Goal: Information Seeking & Learning: Learn about a topic

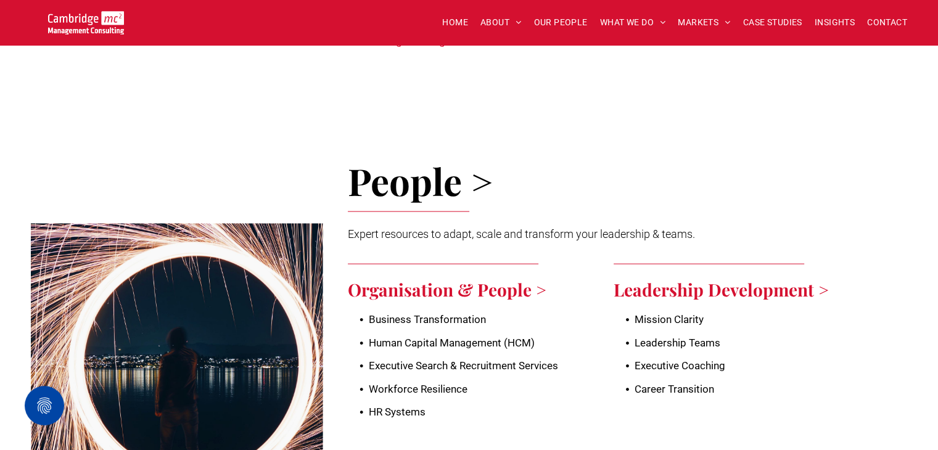
scroll to position [2466, 0]
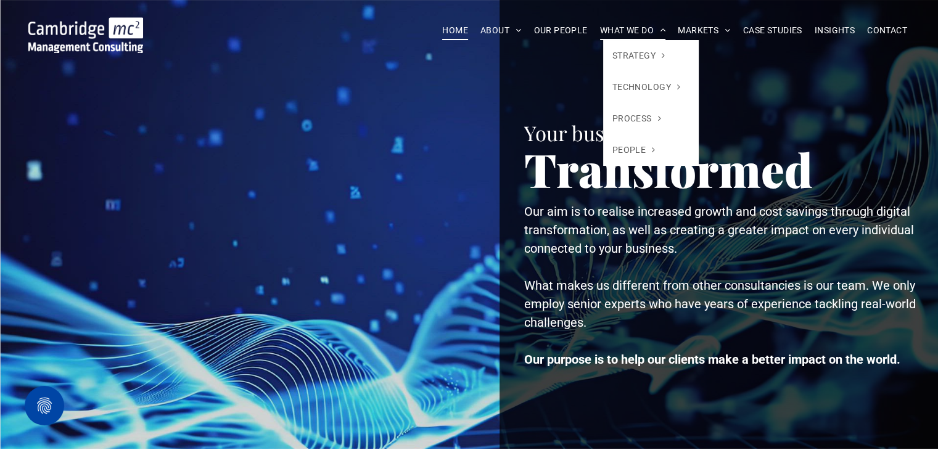
click at [617, 23] on span "WHAT WE DO" at bounding box center [633, 30] width 66 height 19
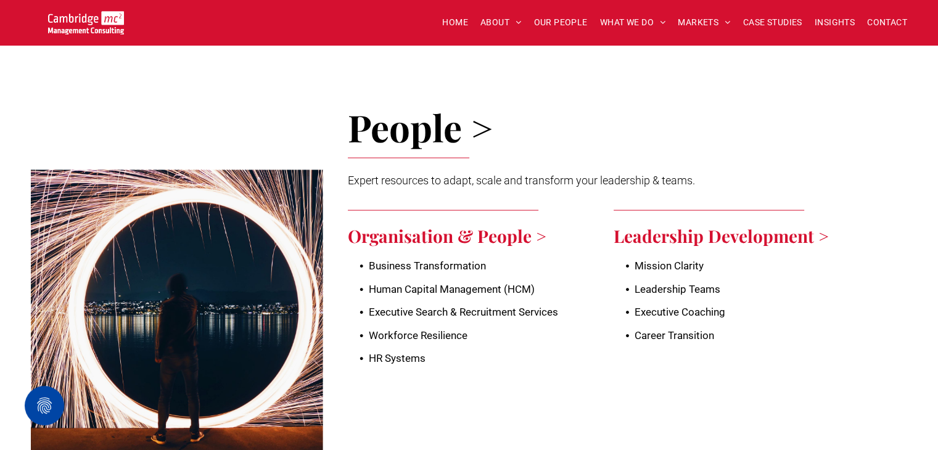
scroll to position [2590, 0]
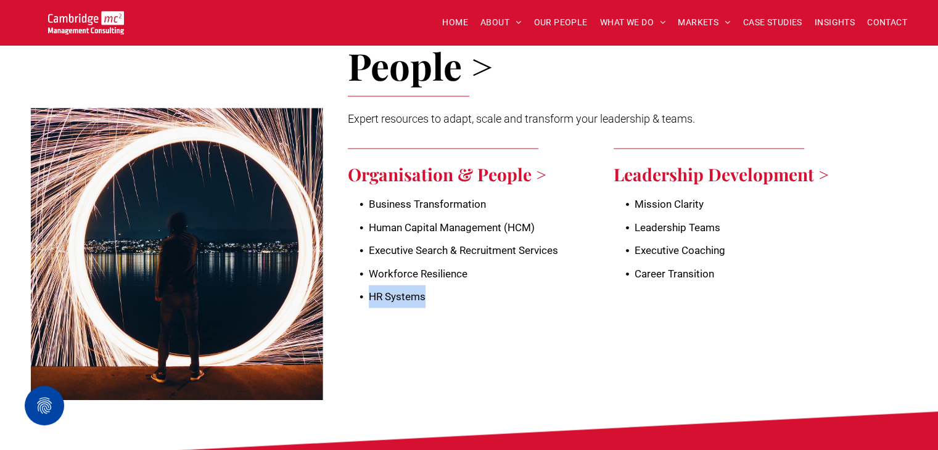
drag, startPoint x: 506, startPoint y: 289, endPoint x: 346, endPoint y: 275, distance: 160.3
click at [347, 274] on div "People > Expert resources to adapt, scale and transform your leadership & teams…" at bounding box center [615, 213] width 584 height 397
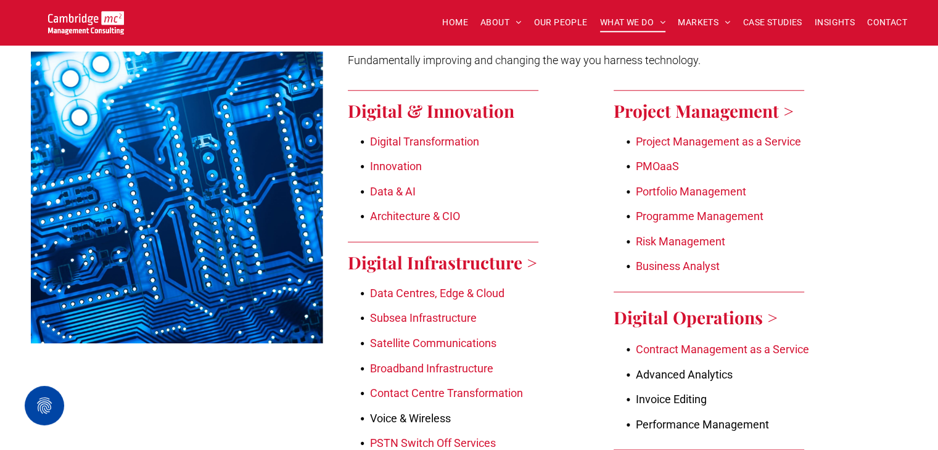
scroll to position [863, 0]
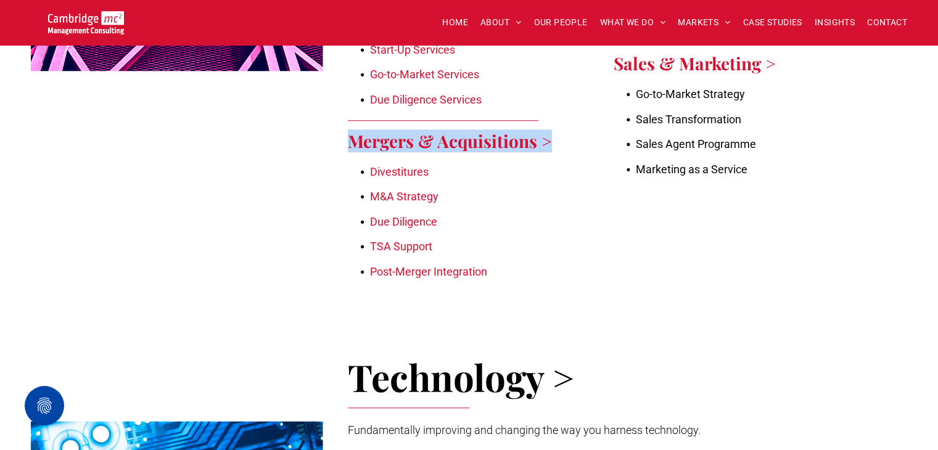
drag, startPoint x: 386, startPoint y: 146, endPoint x: 581, endPoint y: 146, distance: 195.5
click at [575, 147] on div "Strategy > Business, environmental and financial strategy delivered with impact…" at bounding box center [615, 6] width 584 height 639
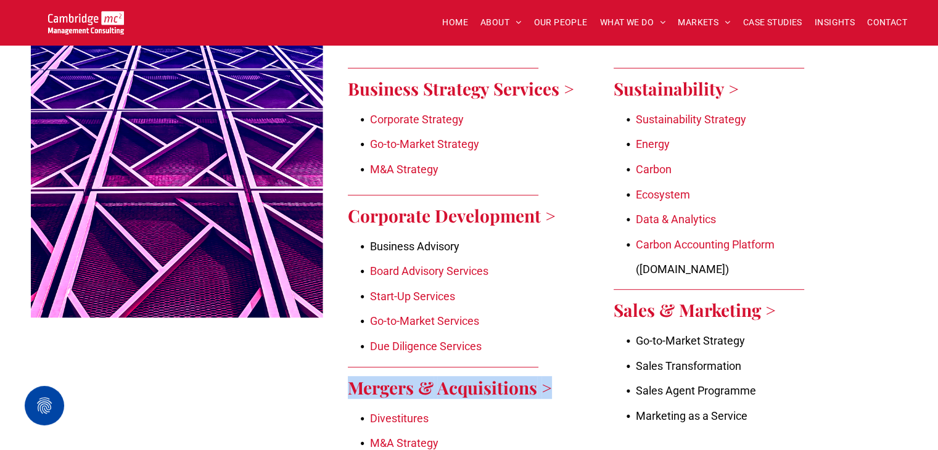
scroll to position [802, 0]
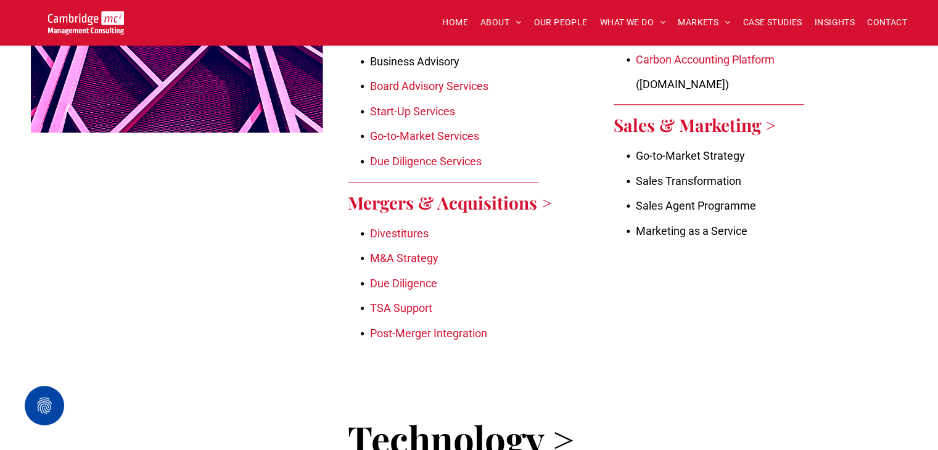
click at [303, 189] on div at bounding box center [177, 68] width 292 height 639
drag, startPoint x: 342, startPoint y: 193, endPoint x: 564, endPoint y: 201, distance: 222.1
click at [564, 201] on div "Strategy > Business, environmental and financial strategy delivered with impact…" at bounding box center [615, 68] width 584 height 639
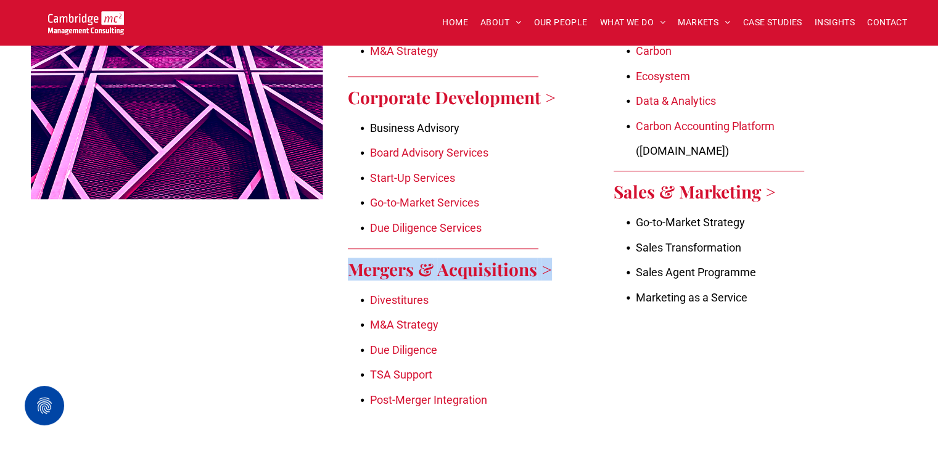
scroll to position [678, 0]
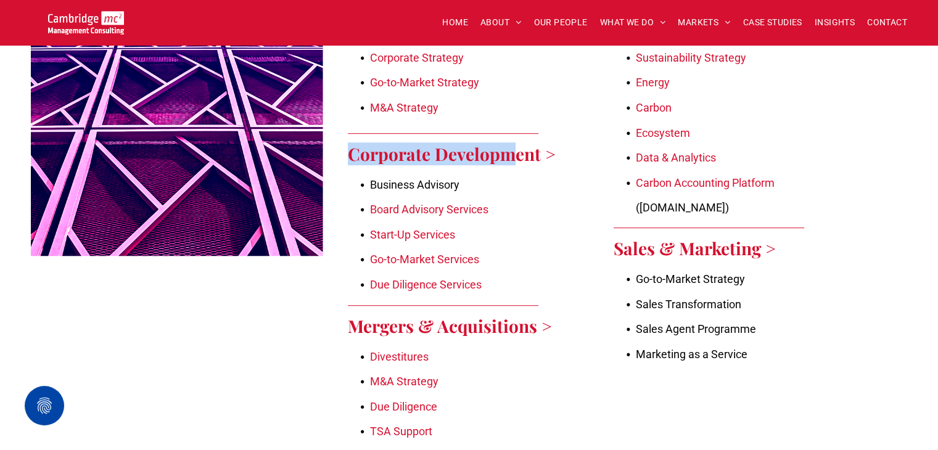
drag, startPoint x: 348, startPoint y: 150, endPoint x: 512, endPoint y: 151, distance: 164.0
click at [510, 151] on div "Strategy > Business, environmental and financial strategy delivered with impact…" at bounding box center [615, 191] width 584 height 639
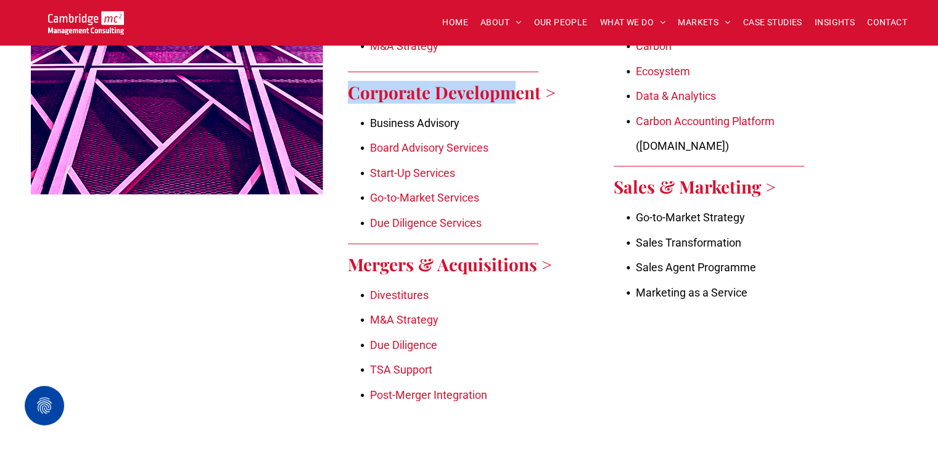
scroll to position [555, 0]
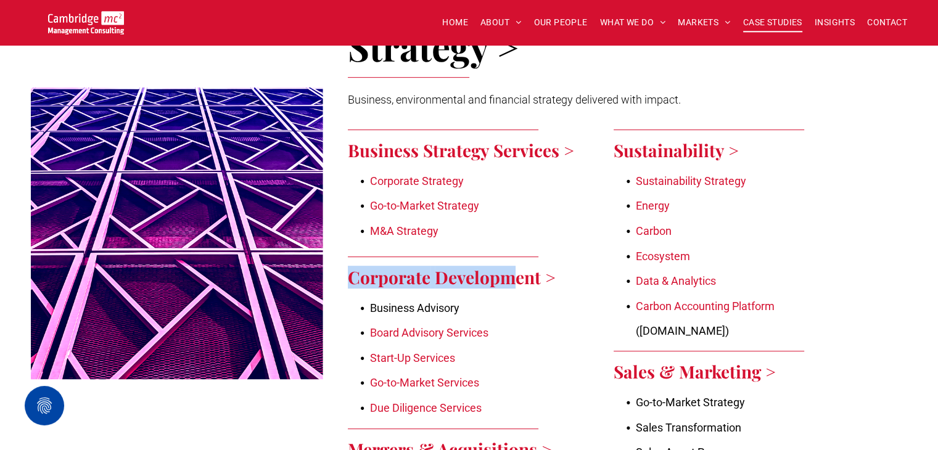
click at [749, 20] on span "CASE STUDIES" at bounding box center [772, 22] width 59 height 19
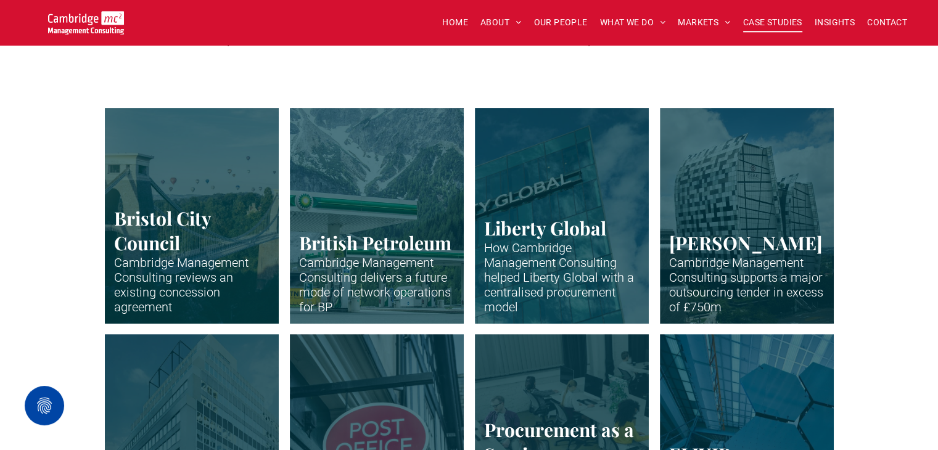
scroll to position [493, 0]
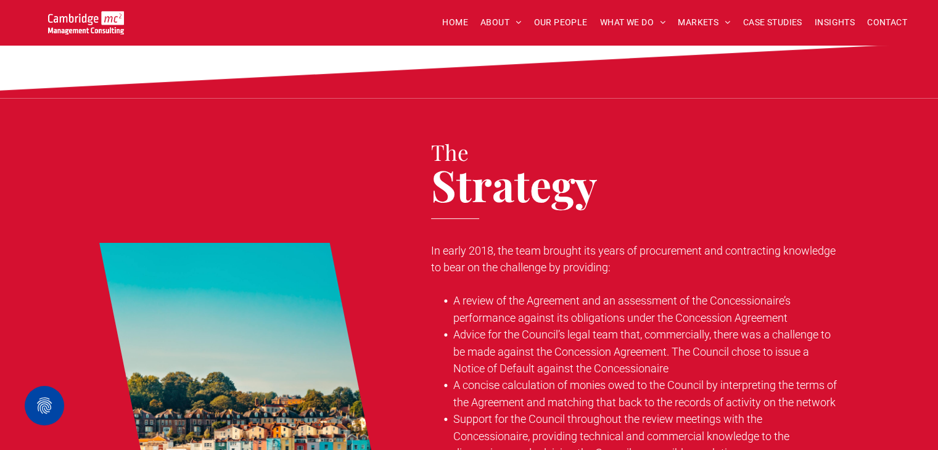
scroll to position [802, 0]
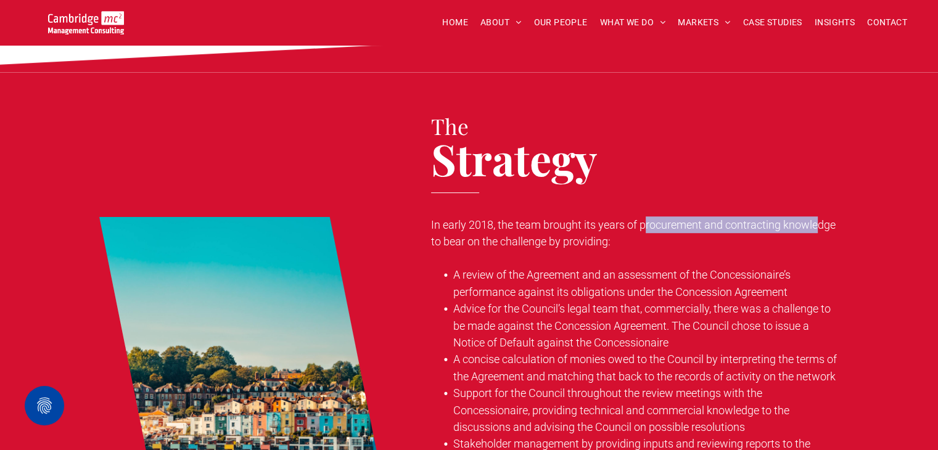
drag, startPoint x: 708, startPoint y: 208, endPoint x: 824, endPoint y: 207, distance: 115.3
click at [821, 218] on span "In early 2018, the team brought its years of procurement and contracting knowle…" at bounding box center [633, 233] width 404 height 30
click at [614, 268] on span "A review of the Agreement and an assessment of the Concessionaire’s performance…" at bounding box center [621, 283] width 337 height 30
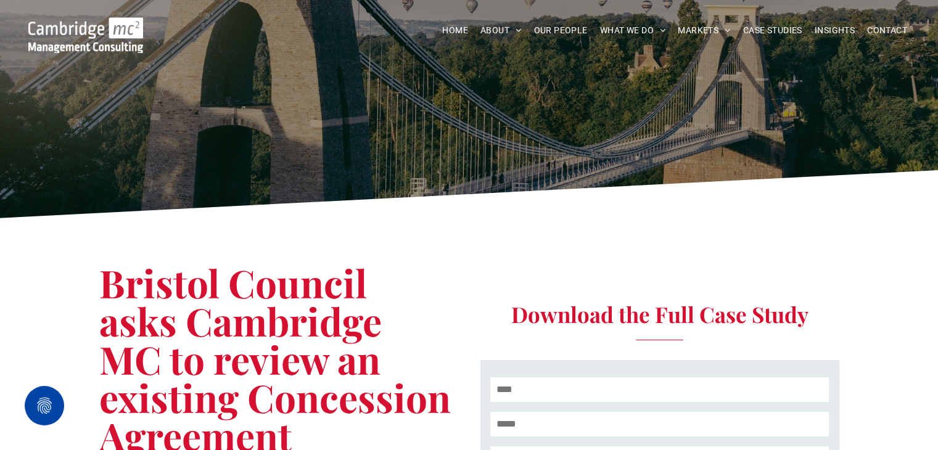
scroll to position [0, 0]
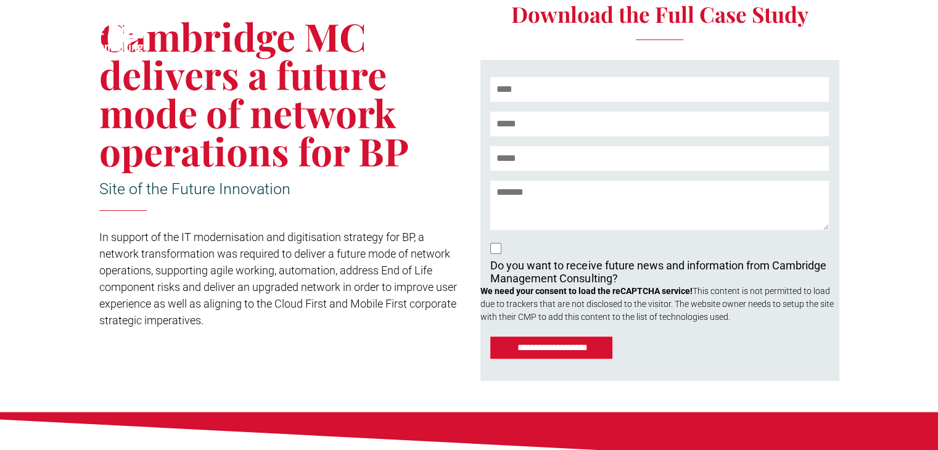
scroll to position [308, 0]
